Goal: Transaction & Acquisition: Book appointment/travel/reservation

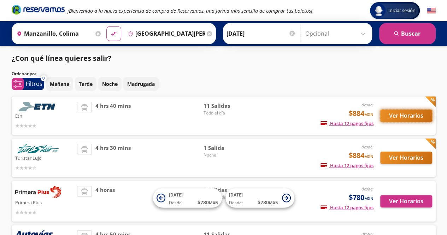
click at [403, 114] on button "Ver Horarios" at bounding box center [406, 115] width 52 height 12
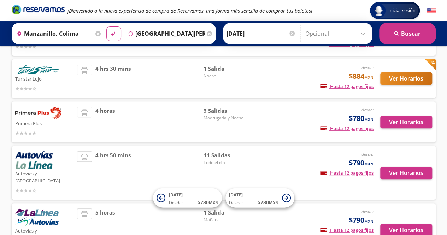
scroll to position [82, 0]
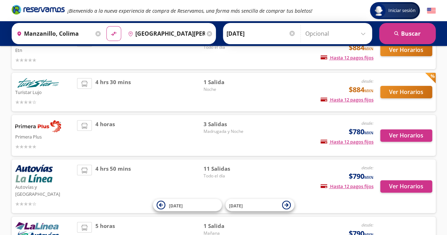
scroll to position [82, 0]
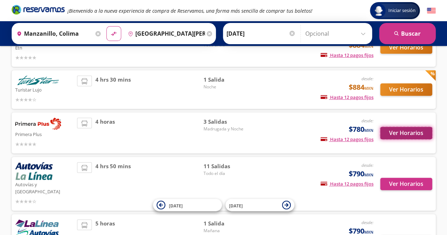
click at [409, 134] on button "Ver Horarios" at bounding box center [406, 133] width 52 height 12
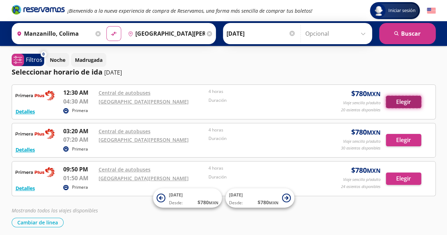
click at [403, 102] on button "Elegir" at bounding box center [403, 102] width 35 height 12
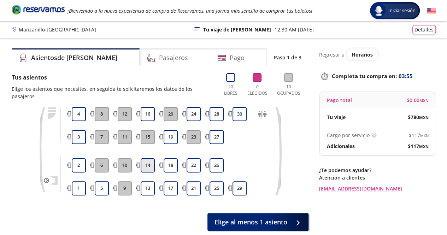
click at [146, 158] on button "14" at bounding box center [148, 165] width 14 height 14
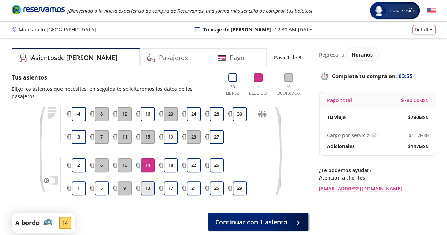
click at [149, 181] on button "13" at bounding box center [148, 188] width 14 height 14
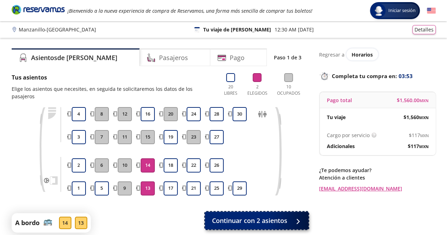
click at [264, 216] on span "Continuar con 2 asientos" at bounding box center [249, 221] width 75 height 10
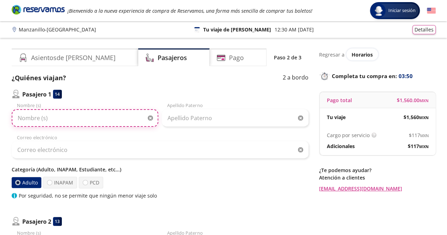
click at [94, 115] on input "Nombre (s)" at bounding box center [85, 118] width 147 height 18
type input "ARIANA LIZBETH"
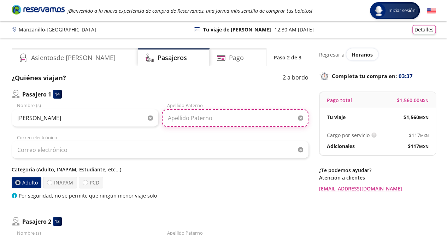
click at [190, 115] on input "Apellido Paterno" at bounding box center [235, 118] width 147 height 18
type input "MALDONADO LLAMAS"
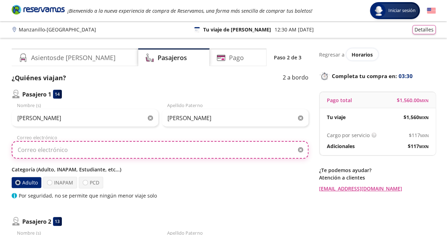
click at [112, 150] on input "Correo electrónico" at bounding box center [160, 150] width 297 height 18
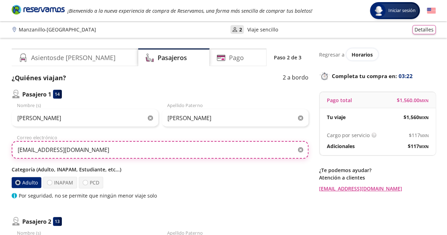
scroll to position [82, 0]
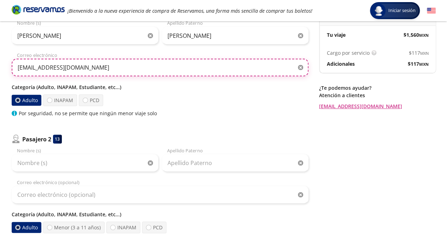
type input "amaldonadollamas@gmail.com"
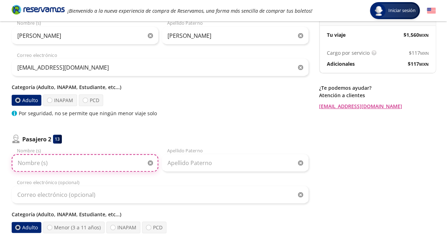
click at [48, 162] on input "Nombre (s)" at bounding box center [85, 163] width 147 height 18
type input "A"
type input "APOLONIA"
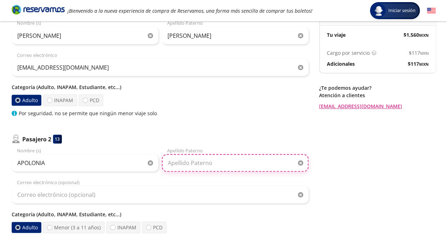
click at [203, 156] on input "Apellido Paterno" at bounding box center [235, 163] width 147 height 18
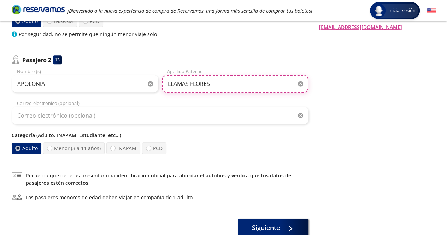
scroll to position [165, 0]
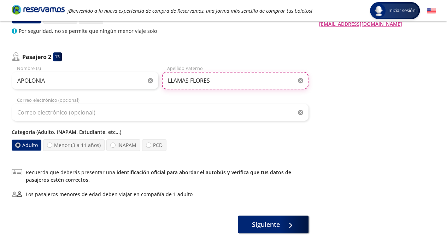
type input "LLAMAS FLORES"
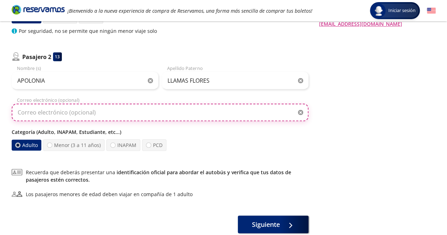
click at [70, 108] on input "Correo electrónico (opcional)" at bounding box center [160, 112] width 297 height 18
type input "amaldonadollamas@gmail.com"
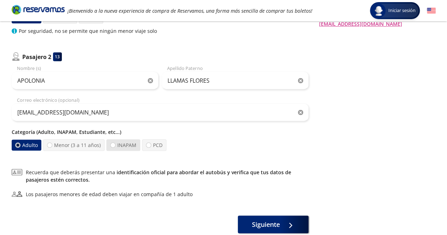
click at [128, 140] on label "INAPAM" at bounding box center [123, 145] width 34 height 12
click at [115, 143] on input "INAPAM" at bounding box center [113, 145] width 5 height 5
radio input "true"
radio input "false"
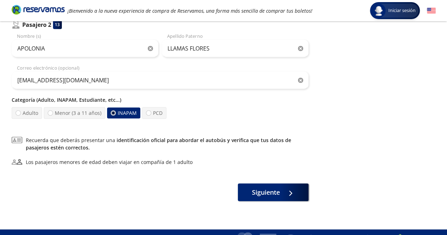
scroll to position [208, 0]
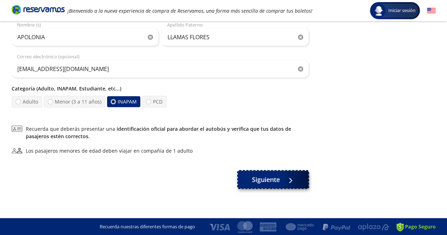
click at [273, 182] on span "Siguiente" at bounding box center [266, 180] width 28 height 10
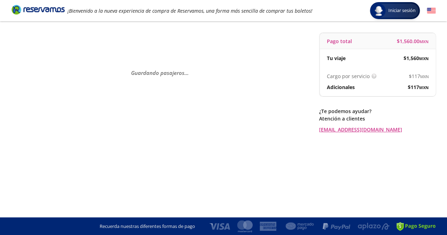
scroll to position [0, 0]
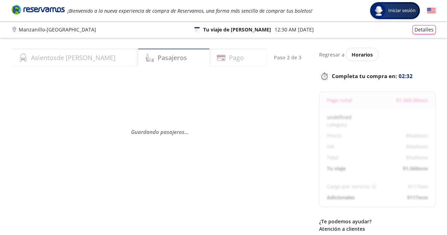
select select "MX"
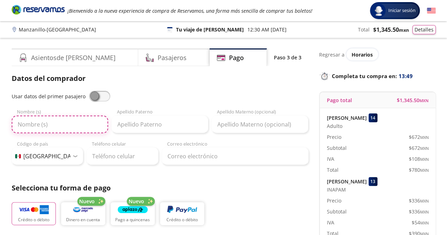
click at [50, 128] on input "Nombre (s)" at bounding box center [60, 125] width 96 height 18
type input "ARIANA LIZBETH"
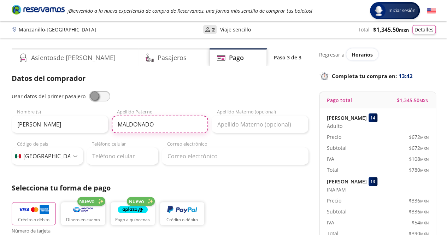
type input "MALDONADO"
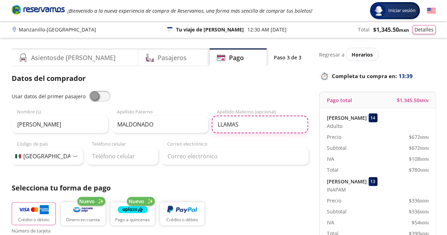
type input "LLAMAS"
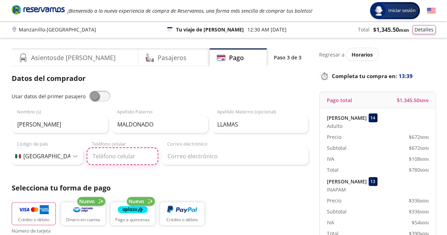
click at [122, 150] on input "Teléfono celular" at bounding box center [123, 156] width 72 height 18
type input "314 122 5632"
click at [106, 159] on input "314 122 5632" at bounding box center [123, 156] width 72 height 18
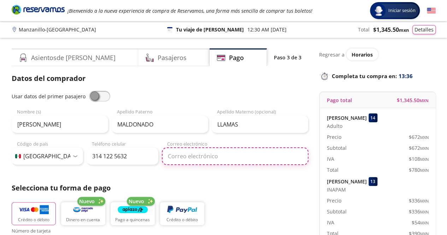
click at [194, 159] on input "Correo electrónico" at bounding box center [235, 156] width 147 height 18
type input "amaldonadollamas@gmail.com"
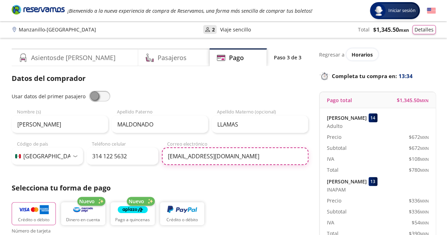
scroll to position [82, 0]
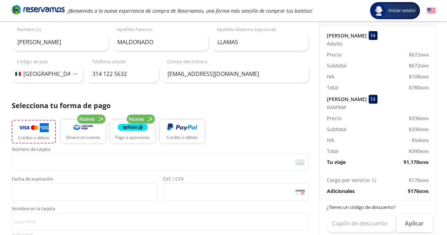
click at [31, 136] on p "Crédito o débito" at bounding box center [33, 138] width 31 height 6
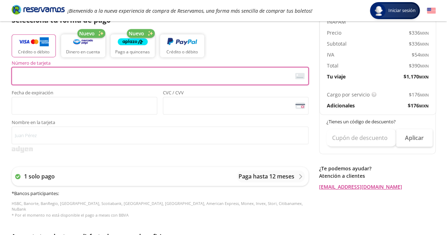
scroll to position [165, 0]
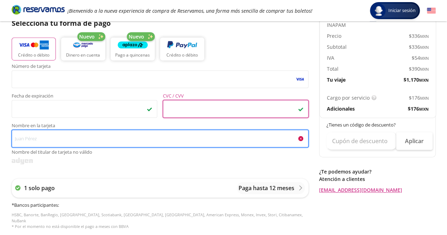
click at [56, 144] on input "Nombre en la tarjeta Nombre del titular de tarjeta no válido" at bounding box center [160, 139] width 297 height 18
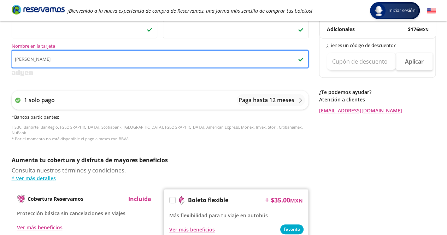
scroll to position [247, 0]
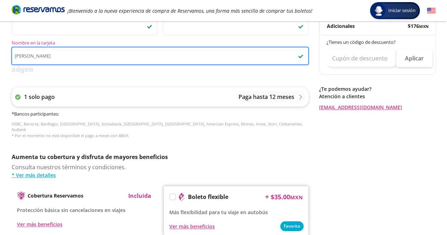
type input "ARIANA LIZBETH MALDONADO LLAMAS"
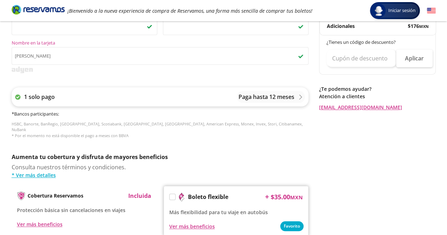
click at [260, 97] on p "Paga hasta 12 meses" at bounding box center [266, 97] width 56 height 8
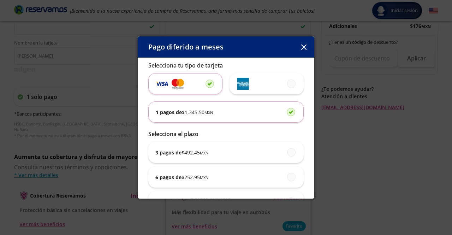
click at [196, 178] on span "$ 252.95 MXN" at bounding box center [195, 176] width 27 height 7
click at [287, 178] on input "6 pagos de $ 252.95 MXN" at bounding box center [289, 176] width 5 height 5
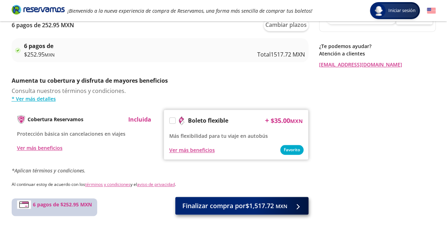
scroll to position [342, 0]
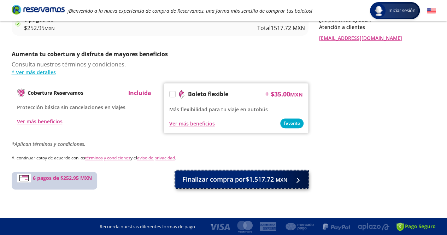
click at [263, 178] on span "Finalizar compra por $1,517.72 MXN" at bounding box center [234, 179] width 105 height 10
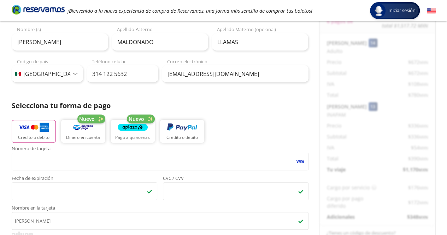
scroll to position [0, 0]
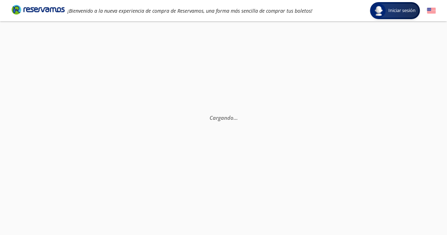
select select "MX"
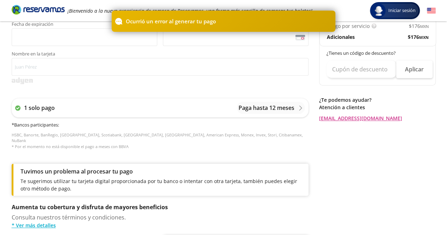
scroll to position [330, 0]
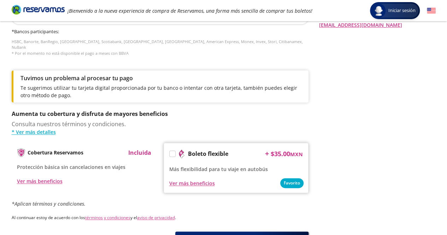
click at [62, 91] on p "Te sugerimos utilizar tu tarjeta digital proporcionada por tu banco o intentar …" at bounding box center [160, 91] width 281 height 15
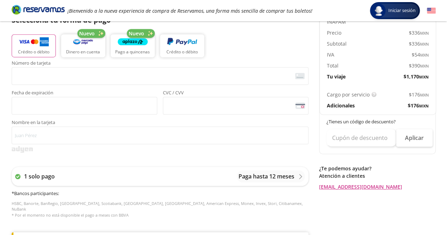
scroll to position [165, 0]
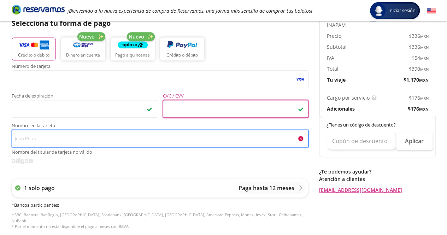
click at [111, 135] on input "Nombre en la tarjeta Nombre del titular de tarjeta no válido" at bounding box center [160, 139] width 297 height 18
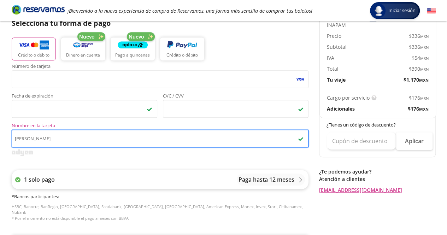
type input "ARIANA LIZBETH MALDONADO LLAMAS"
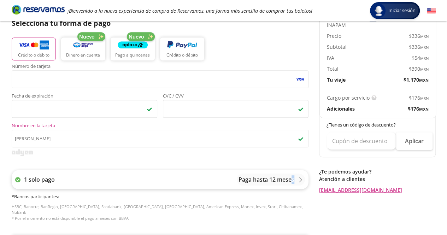
click at [292, 173] on div "1 solo pago Paga hasta 12 meses" at bounding box center [160, 179] width 297 height 19
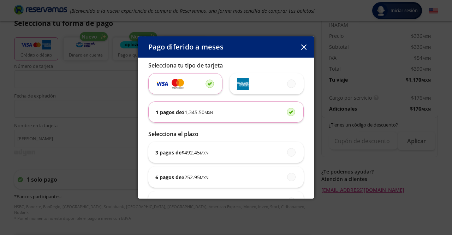
click at [198, 154] on span "$ 492.45 MXN" at bounding box center [195, 152] width 27 height 7
click at [287, 154] on input "3 pagos de $ 492.45 MXN" at bounding box center [289, 152] width 5 height 5
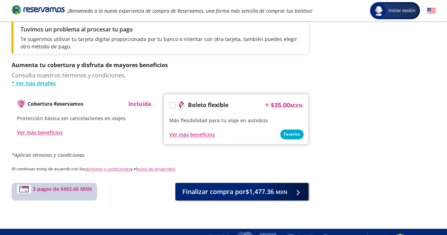
scroll to position [381, 0]
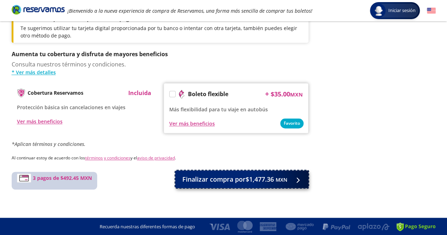
click at [244, 182] on span "Finalizar compra por $1,477.36 MXN" at bounding box center [234, 179] width 105 height 10
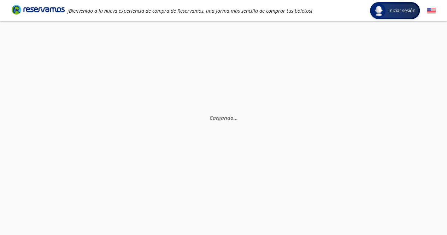
scroll to position [0, 0]
select select "MX"
